Goal: Entertainment & Leisure: Consume media (video, audio)

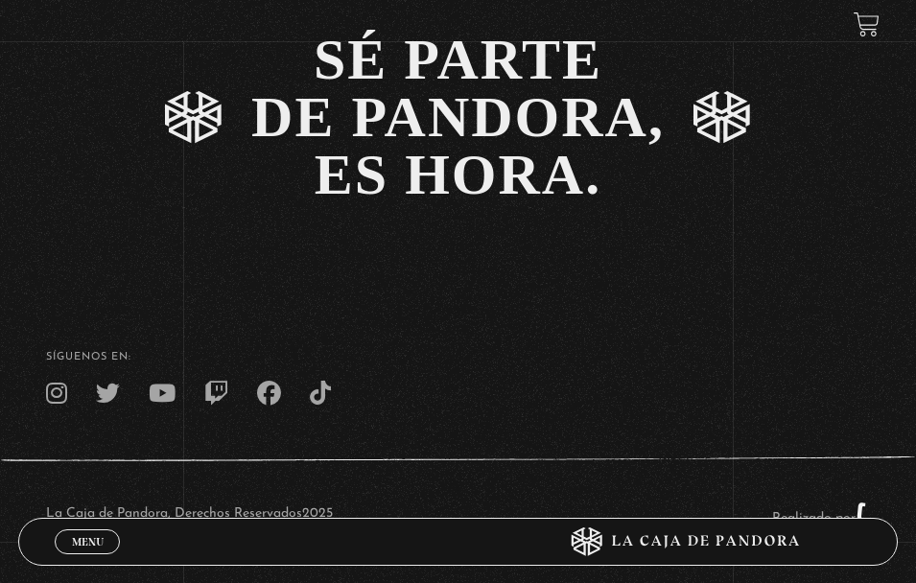
scroll to position [3119, 0]
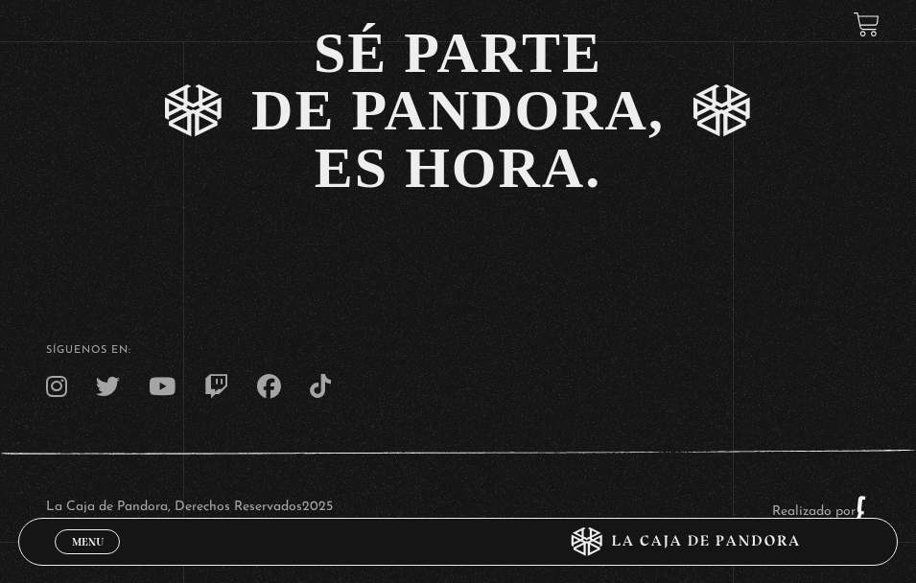
click at [100, 536] on span "Menu" at bounding box center [88, 542] width 32 height 12
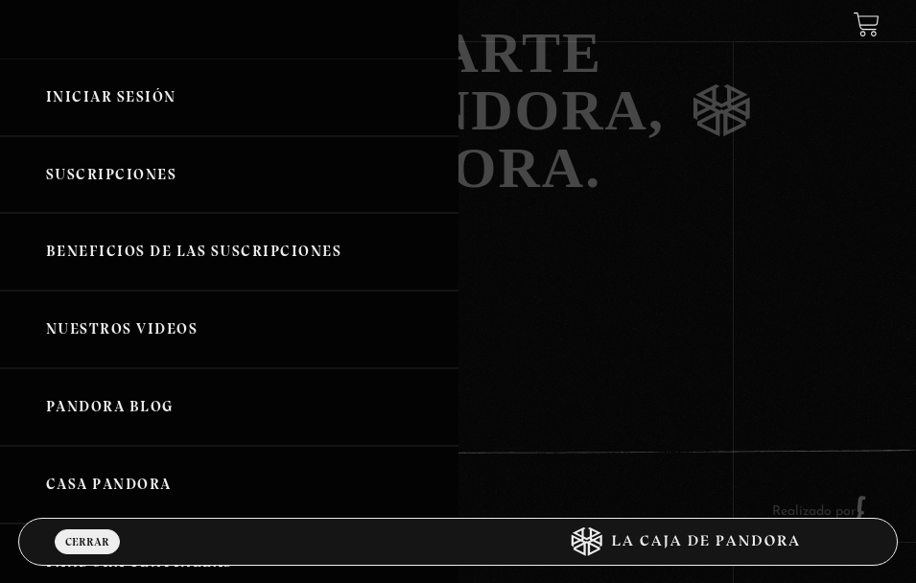
click at [176, 339] on link "Nuestros Videos" at bounding box center [229, 330] width 458 height 78
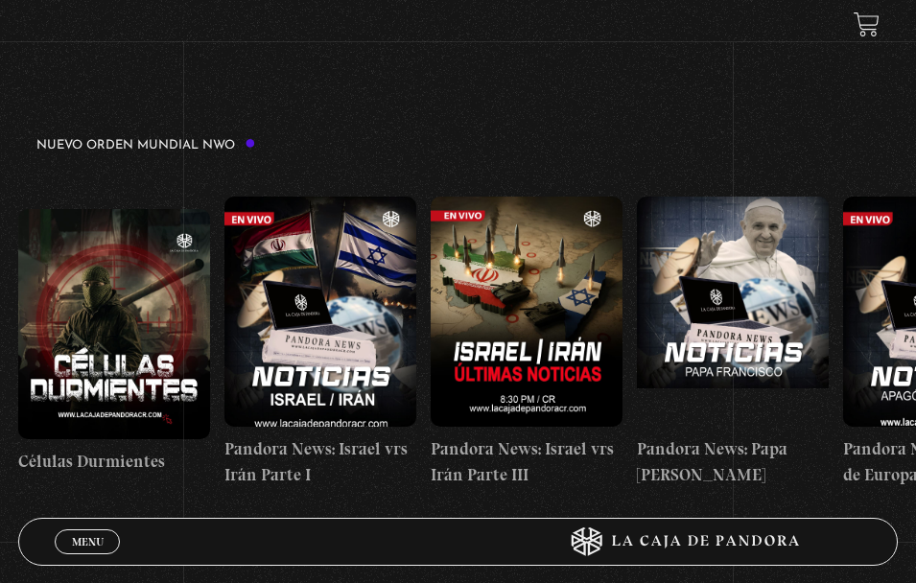
scroll to position [273, 0]
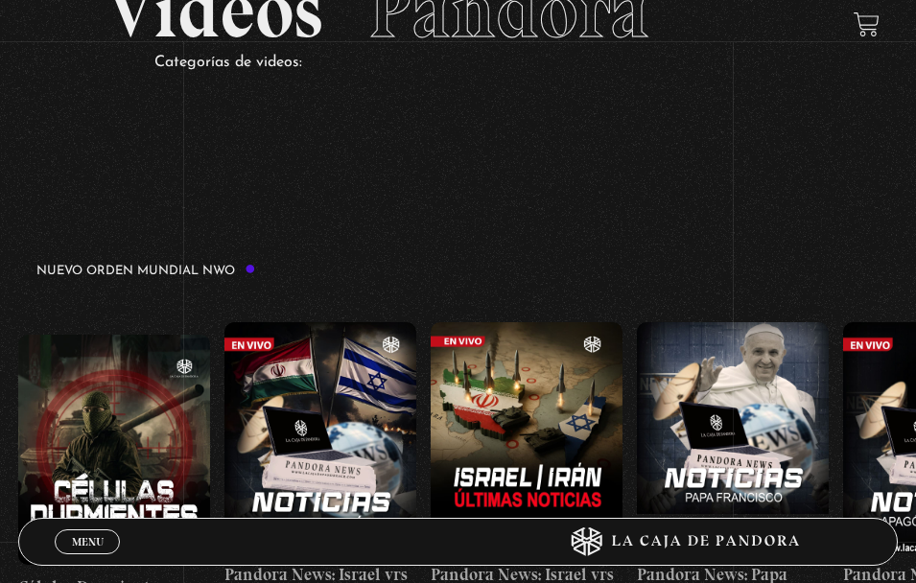
scroll to position [0, 0]
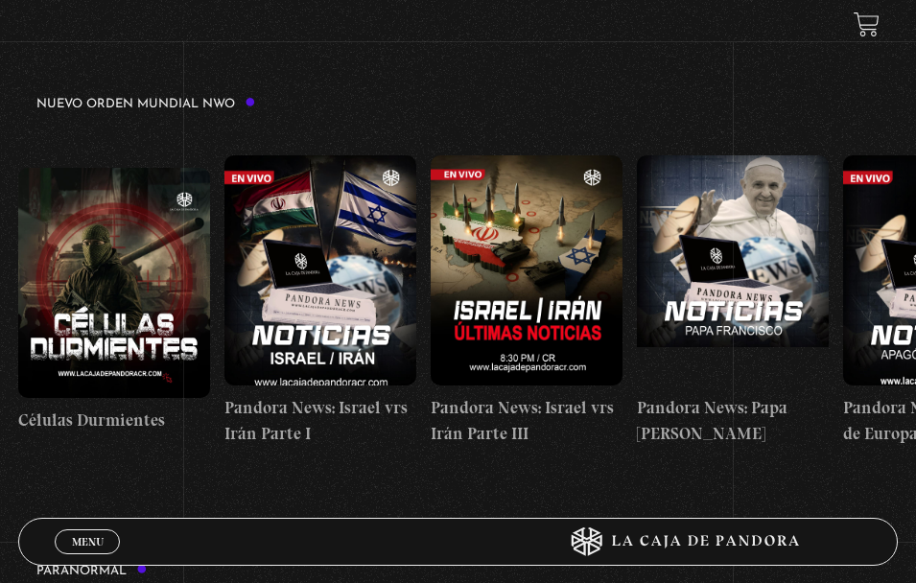
scroll to position [315, 0]
